Goal: Task Accomplishment & Management: Complete application form

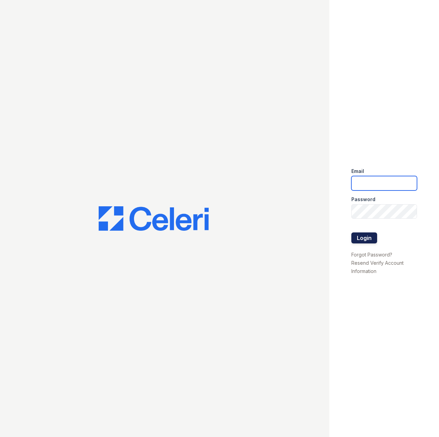
type input "[PERSON_NAME][EMAIL_ADDRESS][PERSON_NAME][DOMAIN_NAME]"
click at [368, 237] on button "Login" at bounding box center [364, 237] width 26 height 11
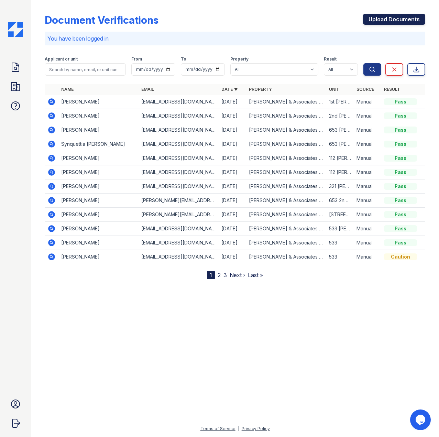
click at [400, 20] on link "Upload Documents" at bounding box center [394, 19] width 62 height 11
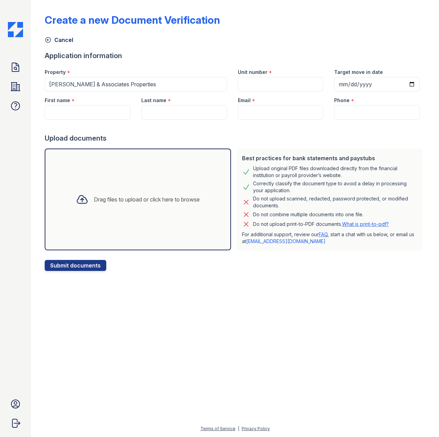
click at [175, 195] on div "Drag files to upload or click here to browse" at bounding box center [147, 199] width 106 height 8
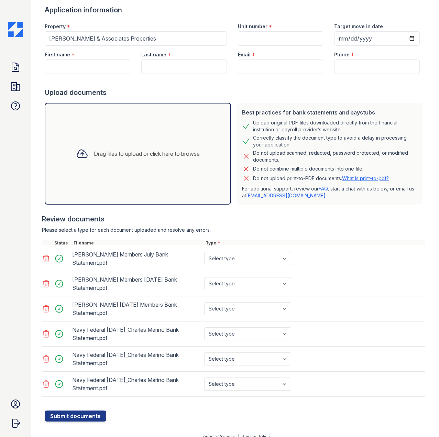
scroll to position [47, 0]
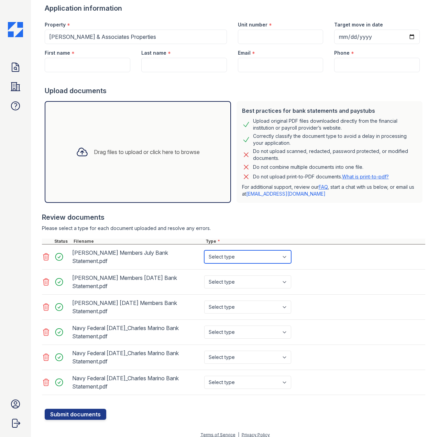
click at [281, 258] on select "Select type Paystub Bank Statement Offer Letter Tax Documents Benefit Award Let…" at bounding box center [247, 256] width 87 height 13
select select "bank_statement"
click at [204, 250] on select "Select type Paystub Bank Statement Offer Letter Tax Documents Benefit Award Let…" at bounding box center [247, 256] width 87 height 13
click at [265, 275] on select "Select type Paystub Bank Statement Offer Letter Tax Documents Benefit Award Let…" at bounding box center [247, 281] width 87 height 13
select select "bank_statement"
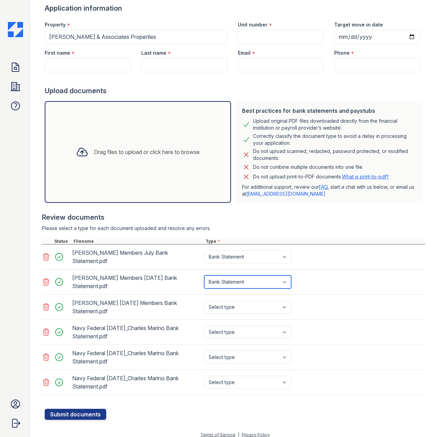
click at [204, 275] on select "Select type Paystub Bank Statement Offer Letter Tax Documents Benefit Award Let…" at bounding box center [247, 281] width 87 height 13
click at [265, 301] on select "Select type Paystub Bank Statement Offer Letter Tax Documents Benefit Award Let…" at bounding box center [247, 306] width 87 height 13
select select "bank_statement"
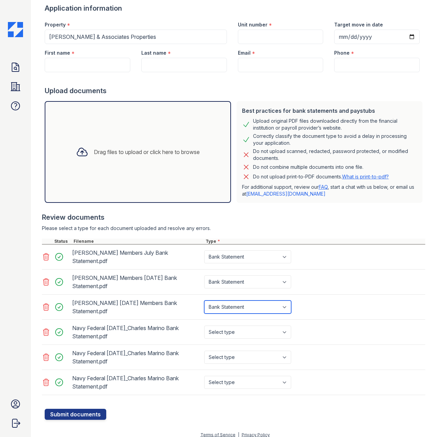
click at [204, 300] on select "Select type Paystub Bank Statement Offer Letter Tax Documents Benefit Award Let…" at bounding box center [247, 306] width 87 height 13
click at [259, 333] on div "Select type Paystub Bank Statement Offer Letter Tax Documents Benefit Award Let…" at bounding box center [248, 331] width 91 height 19
click at [259, 331] on select "Select type Paystub Bank Statement Offer Letter Tax Documents Benefit Award Let…" at bounding box center [247, 331] width 87 height 13
select select "bank_statement"
click at [204, 325] on select "Select type Paystub Bank Statement Offer Letter Tax Documents Benefit Award Let…" at bounding box center [247, 331] width 87 height 13
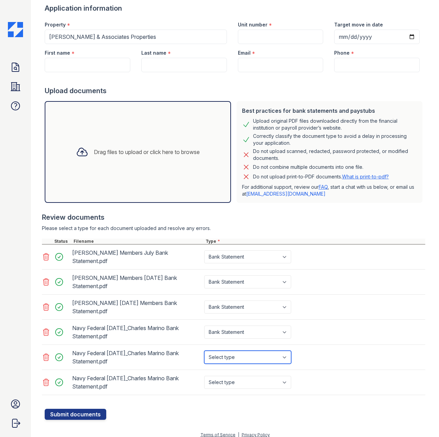
click at [254, 350] on select "Select type Paystub Bank Statement Offer Letter Tax Documents Benefit Award Let…" at bounding box center [247, 356] width 87 height 13
select select "bank_statement"
click at [204, 350] on select "Select type Paystub Bank Statement Offer Letter Tax Documents Benefit Award Let…" at bounding box center [247, 356] width 87 height 13
click at [251, 377] on select "Select type Paystub Bank Statement Offer Letter Tax Documents Benefit Award Let…" at bounding box center [247, 382] width 87 height 13
select select "bank_statement"
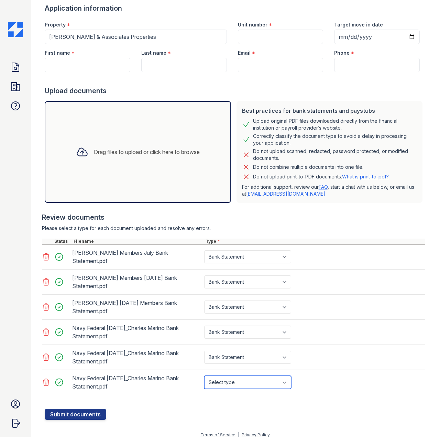
click at [204, 376] on select "Select type Paystub Bank Statement Offer Letter Tax Documents Benefit Award Let…" at bounding box center [247, 382] width 87 height 13
click at [174, 345] on div "Navy Federal 2025-08-21_Charles Marino Bank Statement.pdf Select type Paystub B…" at bounding box center [233, 357] width 383 height 25
click at [245, 215] on div "Review documents" at bounding box center [233, 217] width 383 height 10
click at [67, 62] on input "First name" at bounding box center [88, 65] width 86 height 14
paste input "[PERSON_NAME]"
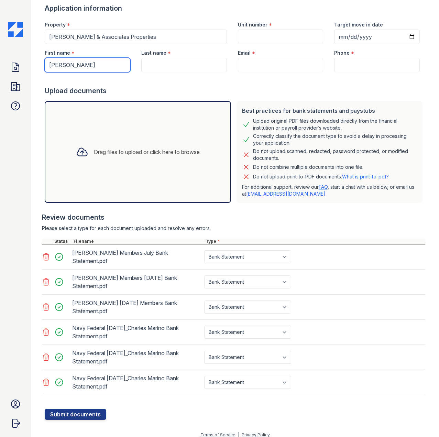
type input "[PERSON_NAME]"
click at [188, 64] on input "Last name" at bounding box center [184, 65] width 86 height 14
paste input "Marino"
type input "Marino"
click at [284, 34] on input "Unit number" at bounding box center [281, 37] width 86 height 14
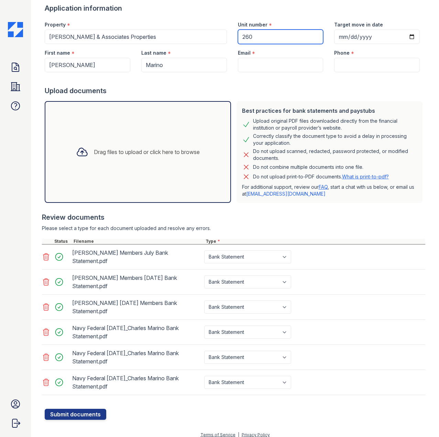
paste input "Marino"
type input "260 Marino App"
click at [360, 67] on input "Phone" at bounding box center [377, 65] width 86 height 14
type input "2056770123"
click at [284, 63] on input "Email" at bounding box center [281, 65] width 86 height 14
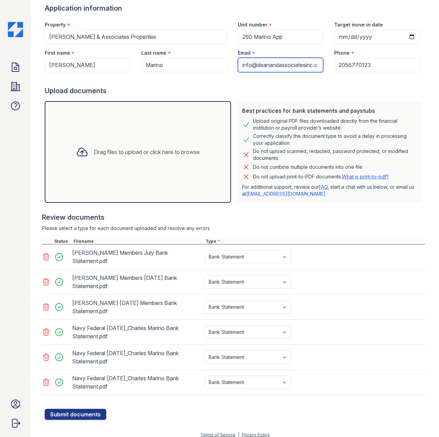
scroll to position [0, 9]
type input "[EMAIL_ADDRESS][DOMAIN_NAME]"
click at [137, 164] on div "Drag files to upload or click here to browse" at bounding box center [138, 152] width 186 height 102
click at [72, 410] on button "Submit documents" at bounding box center [75, 414] width 61 height 11
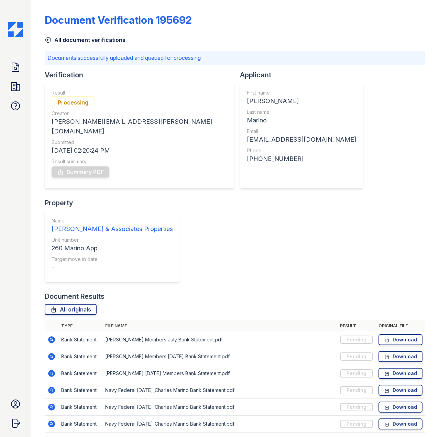
click at [283, 26] on div "Document Verification 195692" at bounding box center [235, 23] width 380 height 18
click at [268, 187] on div "Applicant First name Charles Last name Marino Email info@deanandassociatesinc.c…" at bounding box center [304, 134] width 128 height 128
click at [243, 304] on div "All originals" at bounding box center [235, 309] width 380 height 11
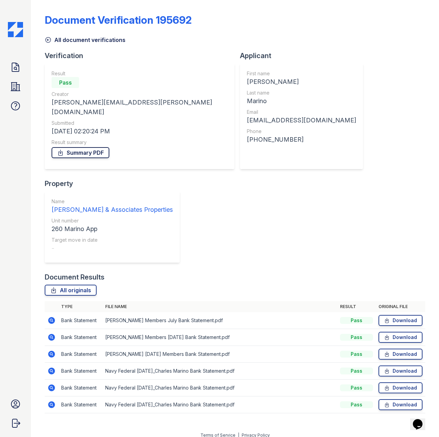
click at [74, 147] on link "Summary PDF" at bounding box center [81, 152] width 58 height 11
click at [321, 431] on div at bounding box center [235, 431] width 386 height 0
